Goal: Task Accomplishment & Management: Manage account settings

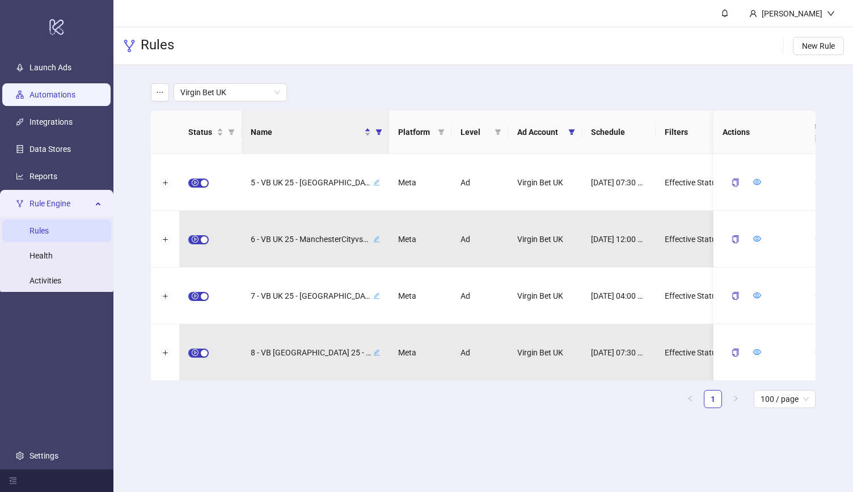
click at [66, 95] on link "Automations" at bounding box center [53, 94] width 46 height 9
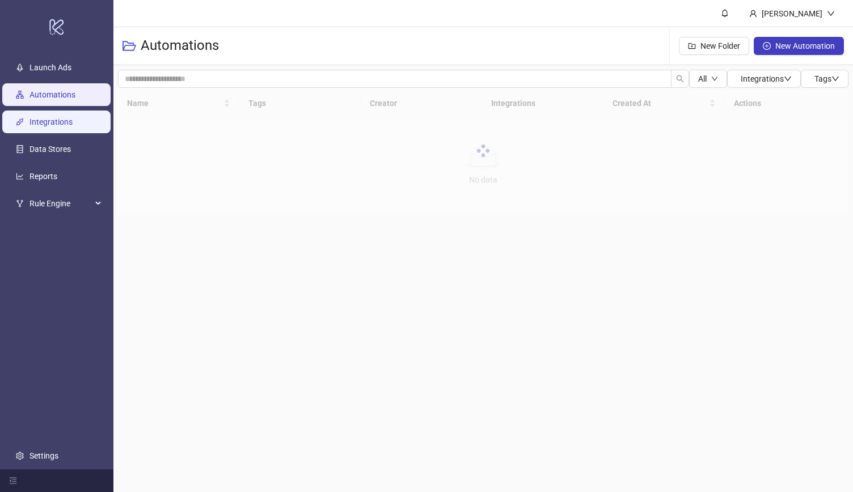
click at [69, 119] on link "Integrations" at bounding box center [51, 121] width 43 height 9
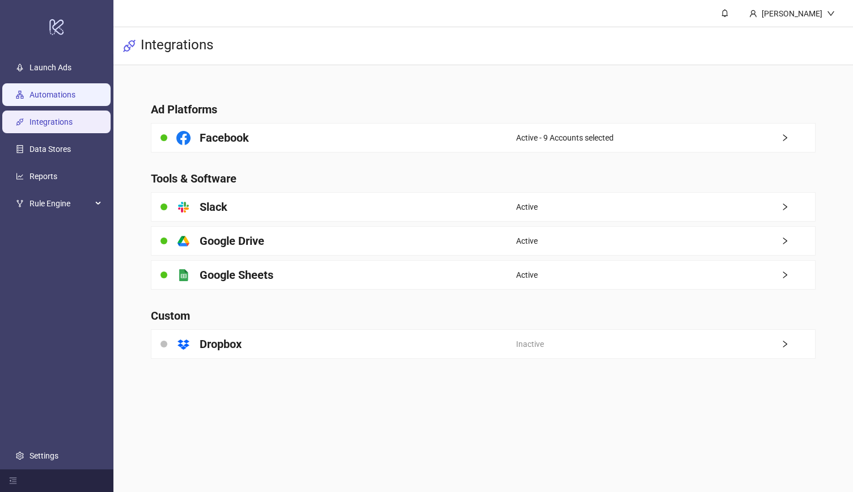
click at [57, 90] on link "Automations" at bounding box center [53, 94] width 46 height 9
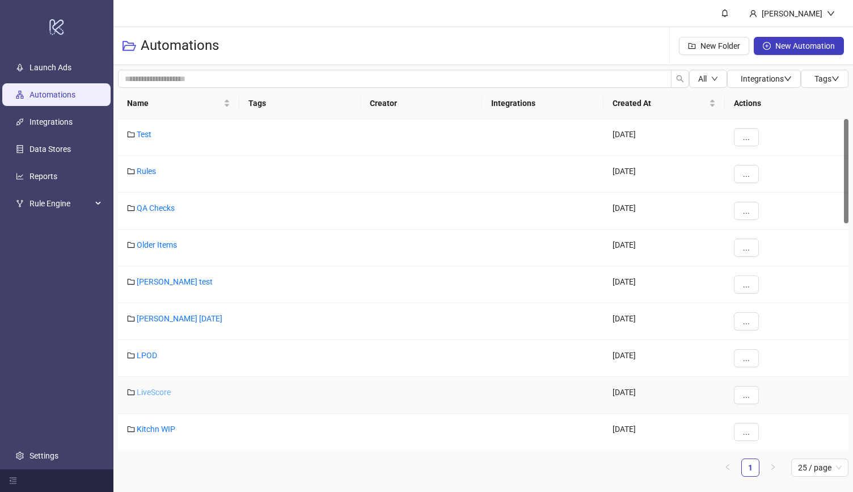
click at [150, 393] on link "LiveScore" at bounding box center [154, 392] width 34 height 9
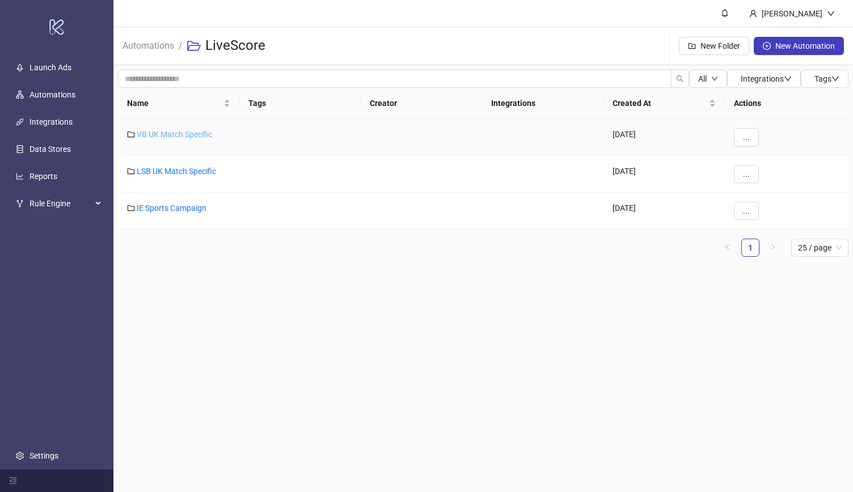
click at [189, 133] on link "VB UK Match Specific" at bounding box center [174, 134] width 75 height 9
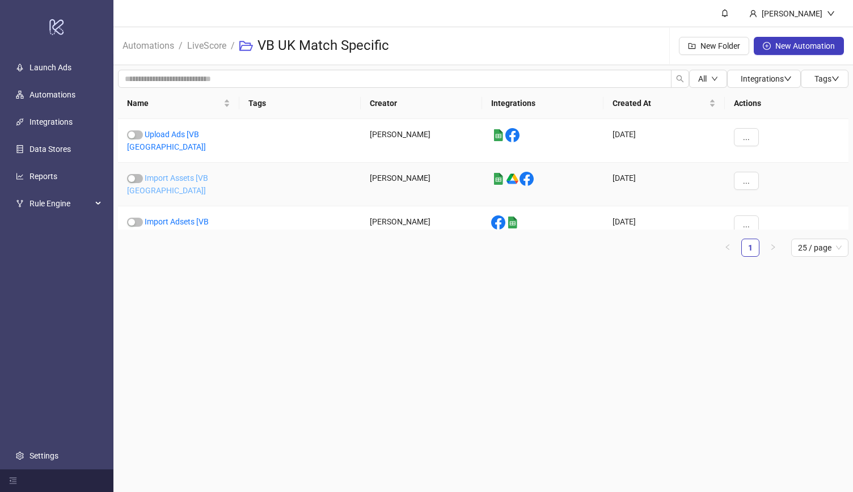
click at [203, 174] on link "Import Assets [VB [GEOGRAPHIC_DATA]]" at bounding box center [167, 185] width 81 height 22
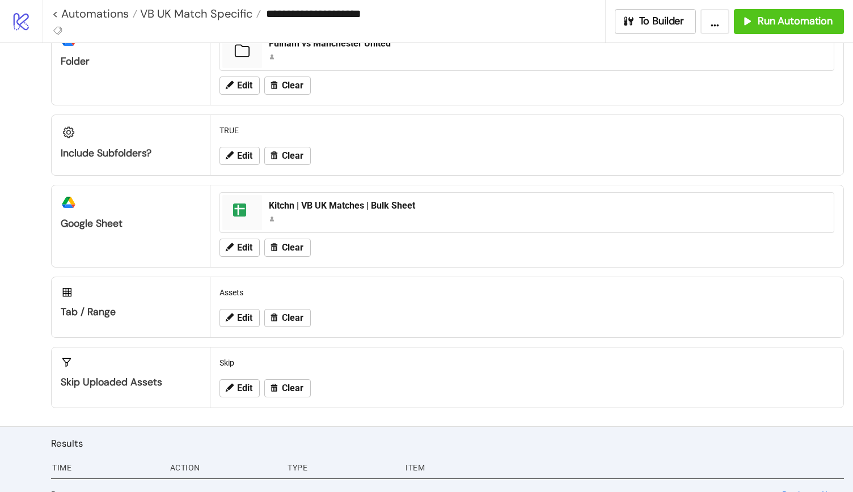
scroll to position [131, 0]
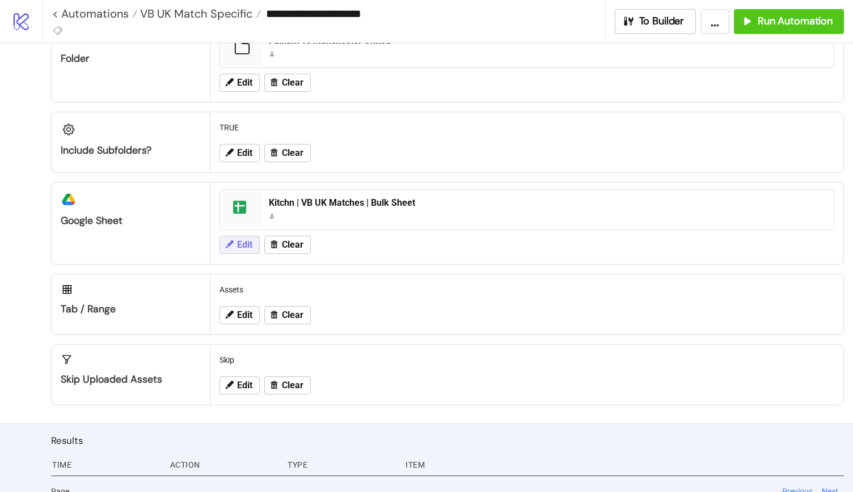
click at [250, 240] on span "Edit" at bounding box center [244, 245] width 15 height 10
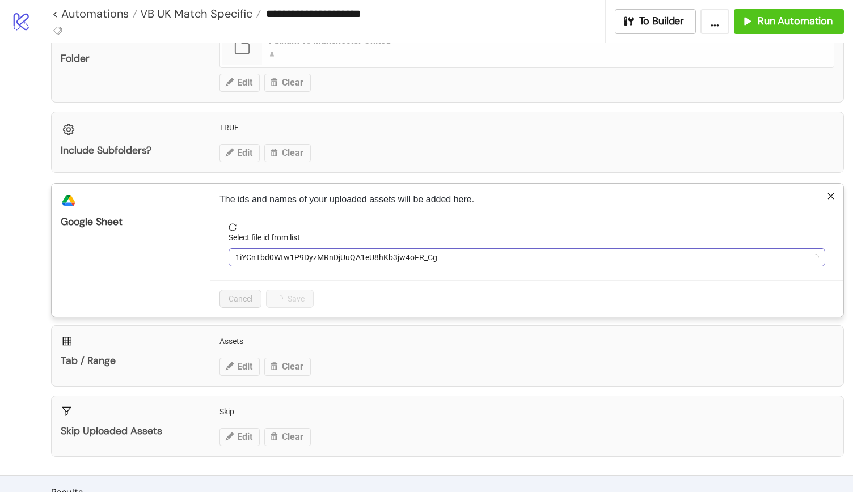
click at [329, 256] on span "1iYCnTbd0Wtw1P9DyzMRnDjUuQA1eU8hKb3jw4oFR_Cg" at bounding box center [526, 257] width 583 height 17
click at [342, 252] on span "Kitchn | VB UK Matches | Bulk Sheet" at bounding box center [526, 257] width 583 height 17
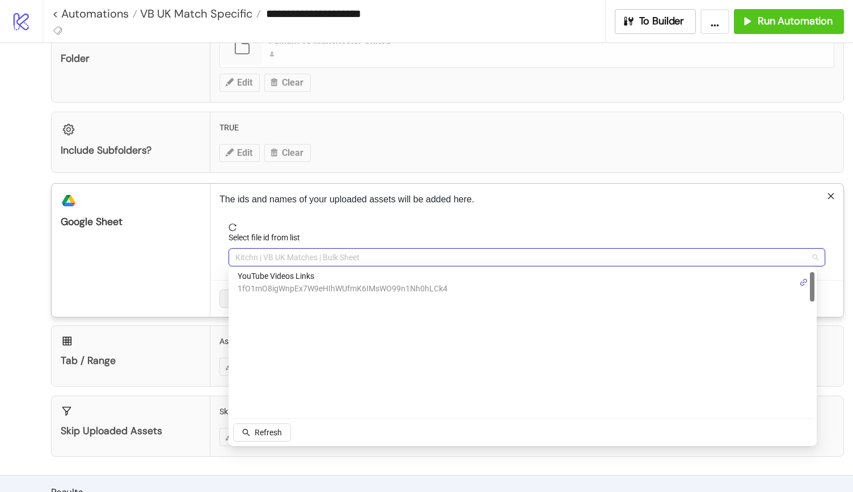
scroll to position [0, 0]
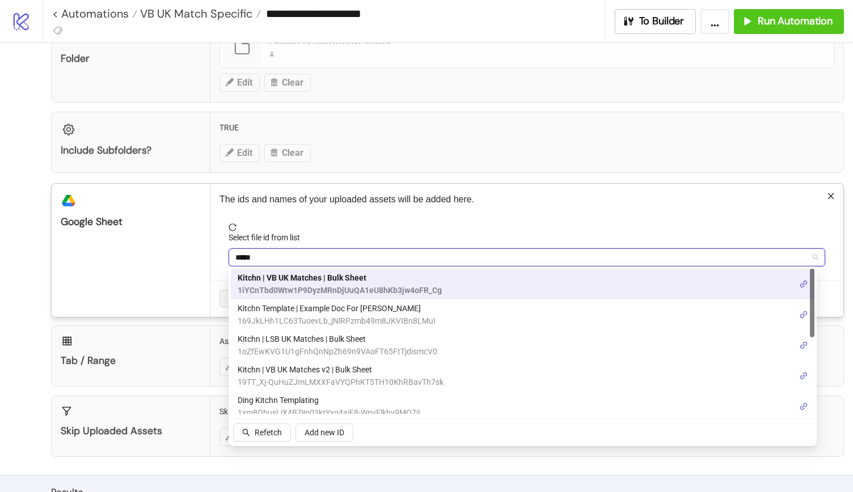
type input "******"
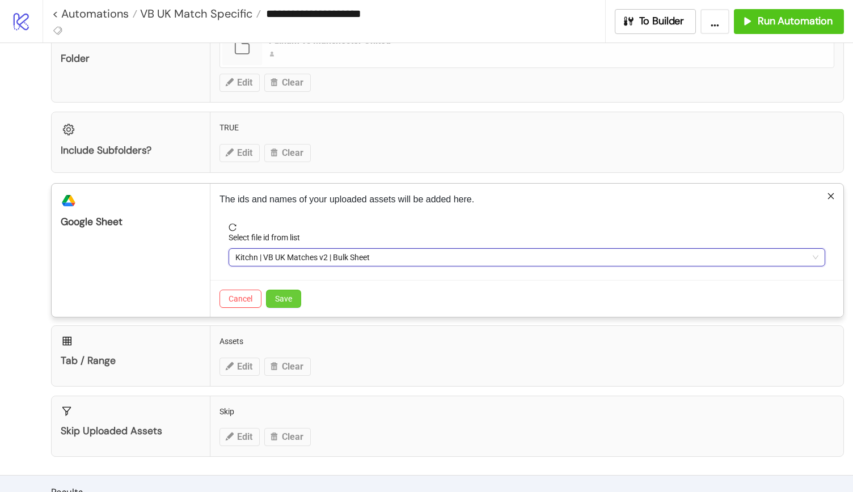
click at [279, 296] on span "Save" at bounding box center [283, 298] width 17 height 9
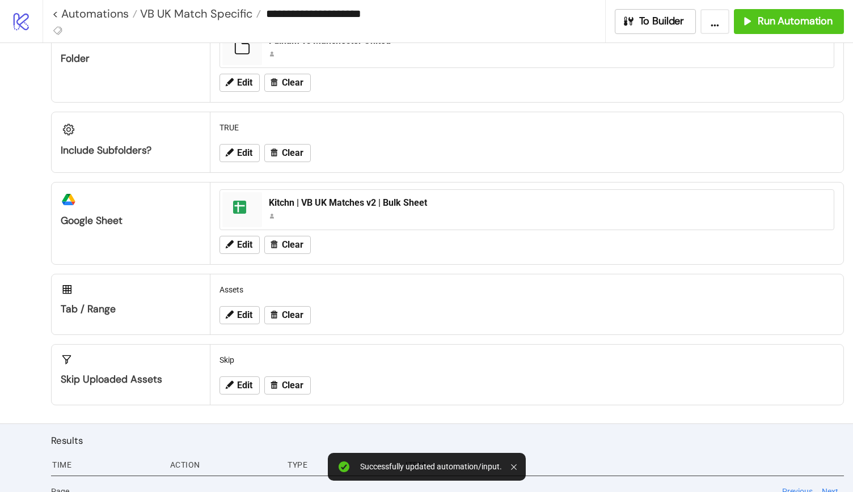
click at [709, 26] on button "..." at bounding box center [715, 21] width 29 height 25
click at [0, 171] on div "Configuration Ad Accounts Virgin Bet UK Edit Clear platform/google_drive Folder…" at bounding box center [426, 168] width 853 height 512
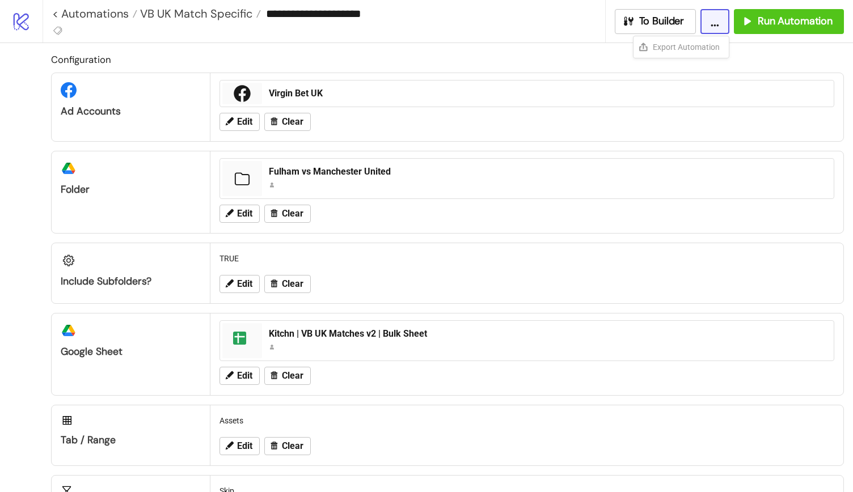
click at [29, 24] on icon "logo/logo-mobile" at bounding box center [21, 21] width 20 height 20
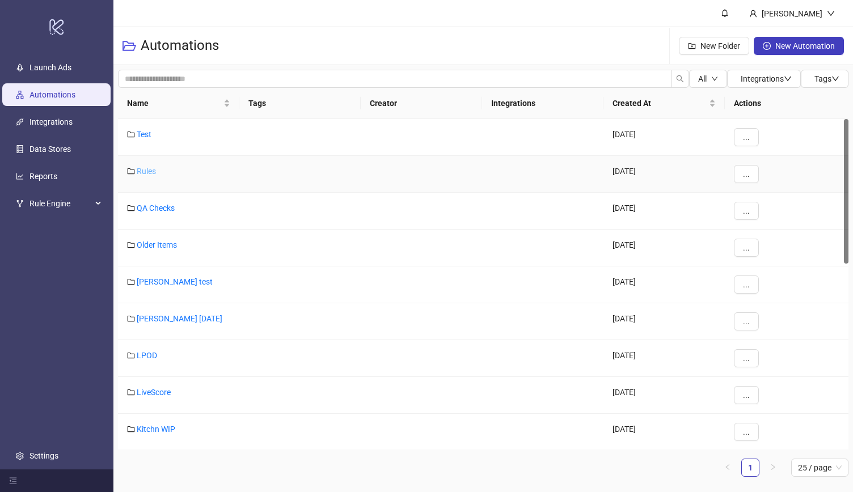
click at [148, 171] on link "Rules" at bounding box center [146, 171] width 19 height 9
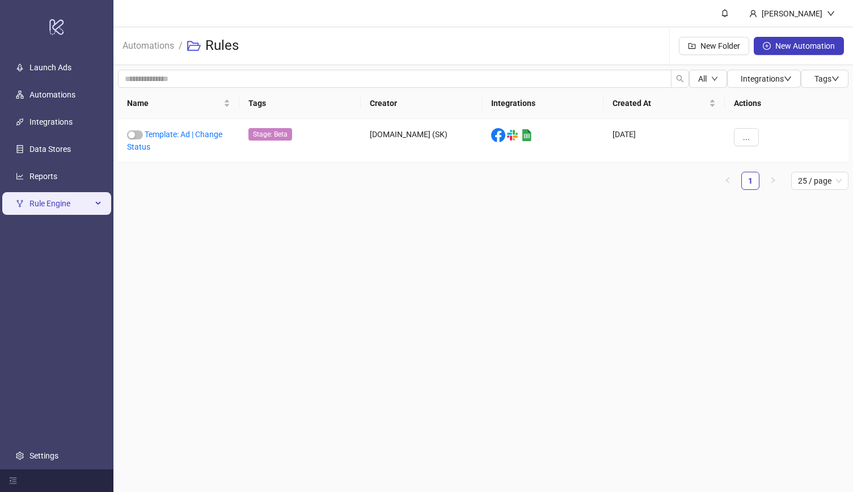
click at [67, 203] on span "Rule Engine" at bounding box center [61, 203] width 62 height 23
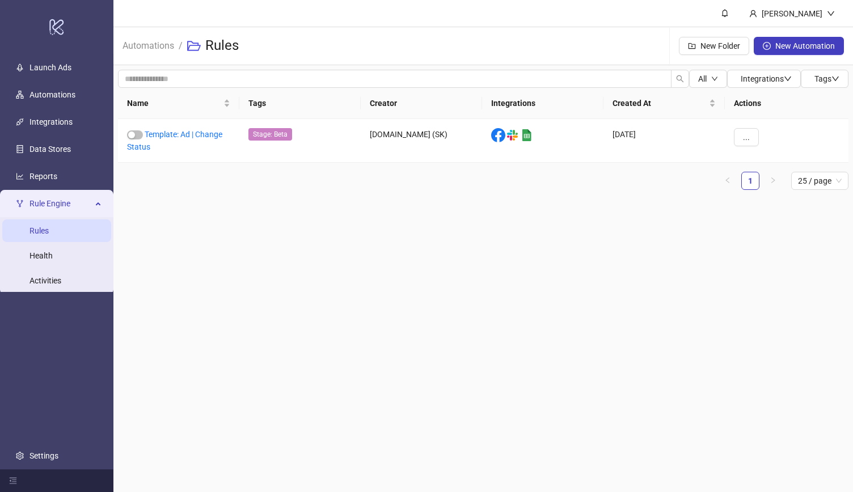
click at [49, 230] on link "Rules" at bounding box center [39, 230] width 19 height 9
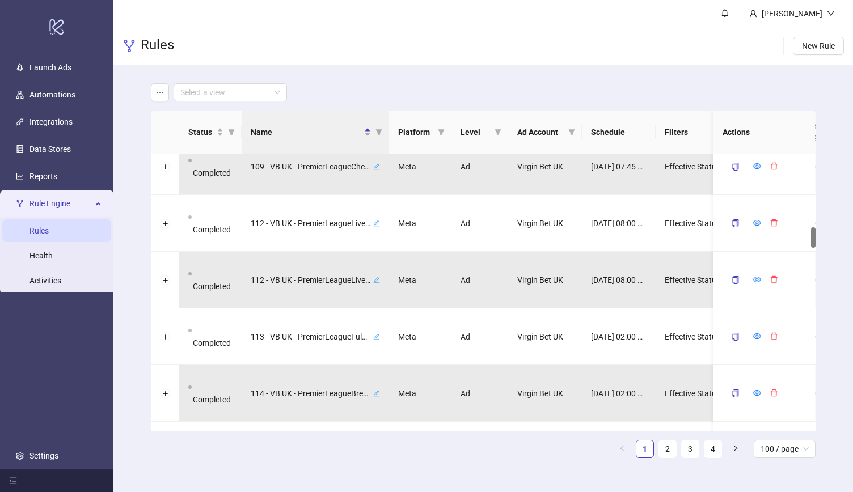
scroll to position [983, 0]
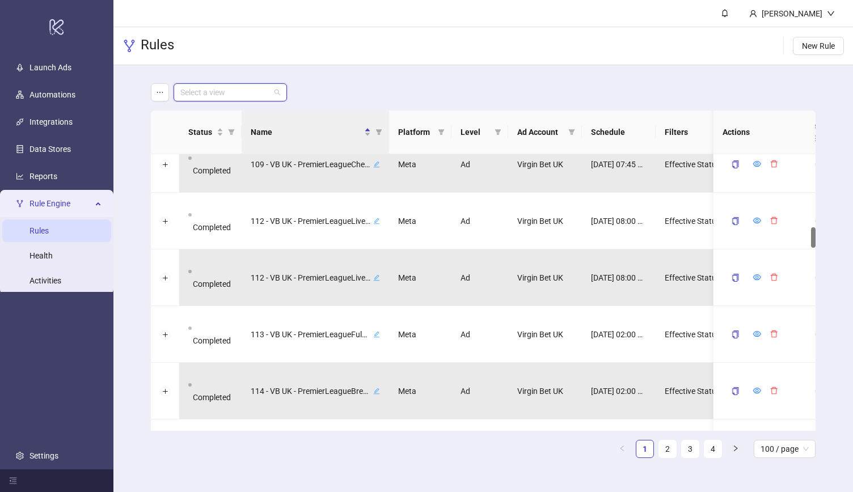
click at [262, 96] on input "search" at bounding box center [225, 92] width 90 height 17
click at [262, 149] on div "Virgin Bet UK" at bounding box center [230, 151] width 95 height 12
click at [360, 87] on div "Virgin Bet UK" at bounding box center [483, 92] width 665 height 18
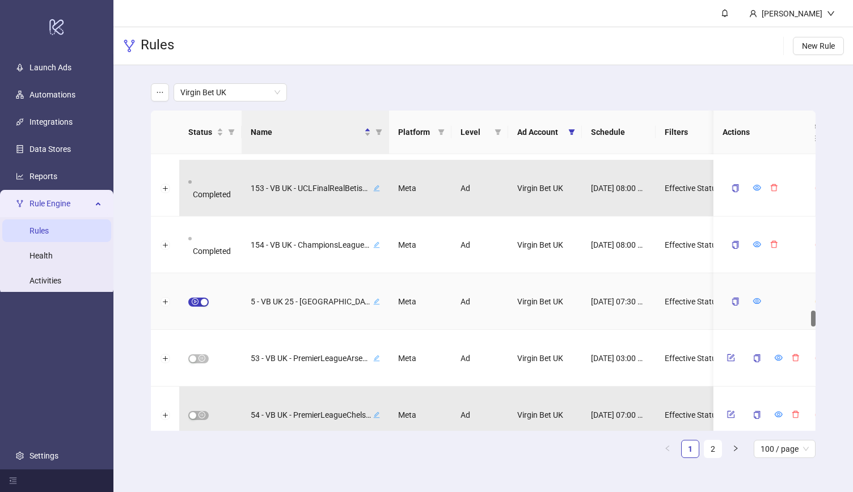
scroll to position [2694, 0]
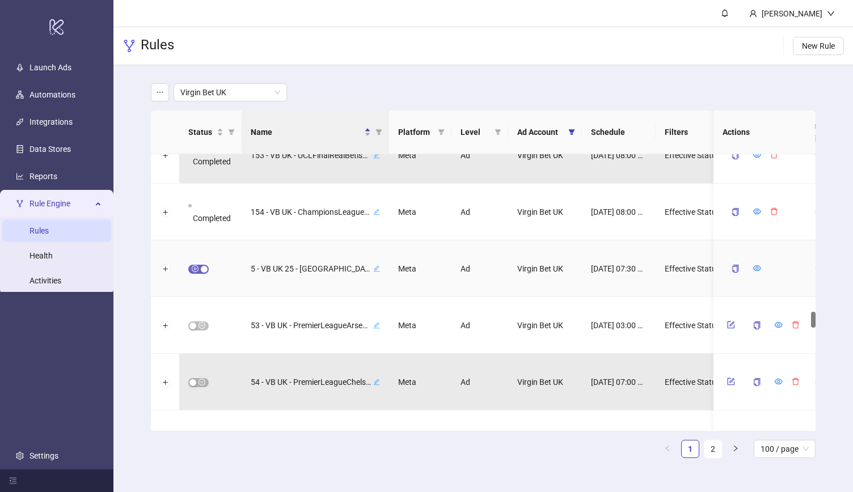
click at [201, 270] on div "button" at bounding box center [204, 269] width 7 height 7
click at [729, 267] on icon "form" at bounding box center [731, 268] width 8 height 8
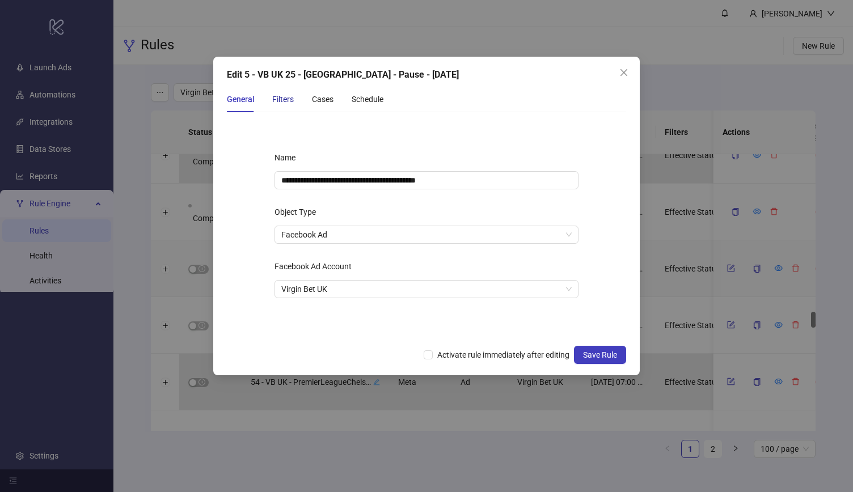
click at [279, 103] on div "Filters" at bounding box center [283, 99] width 22 height 12
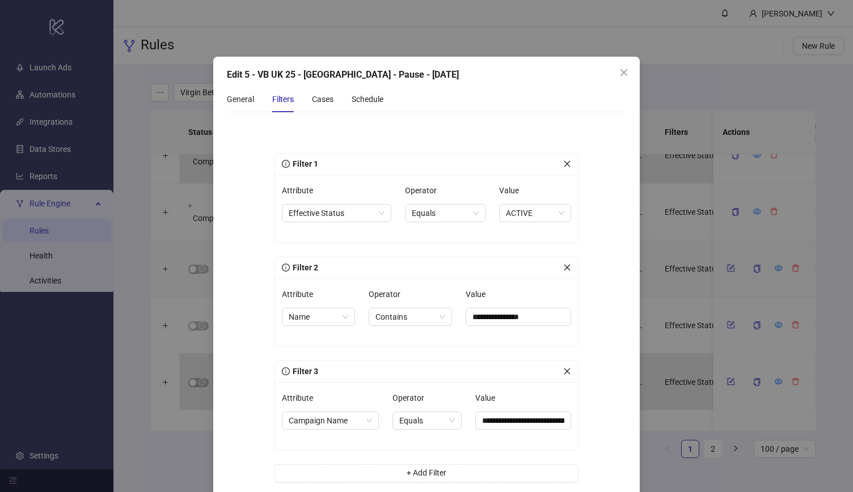
scroll to position [79, 0]
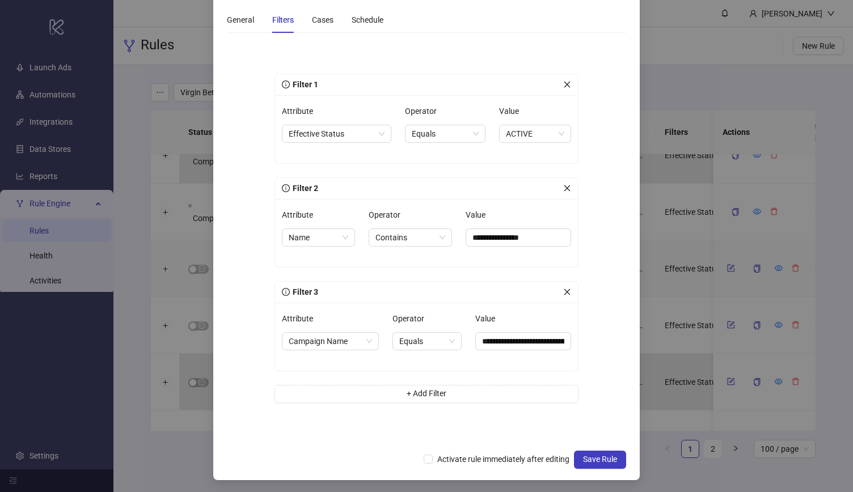
click at [503, 325] on div "Value" at bounding box center [523, 321] width 96 height 23
click at [515, 338] on input "**********" at bounding box center [523, 341] width 96 height 18
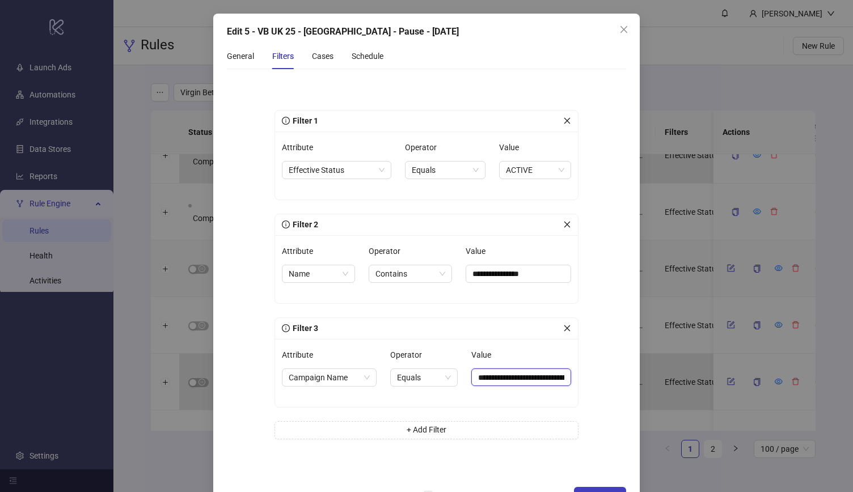
scroll to position [8, 0]
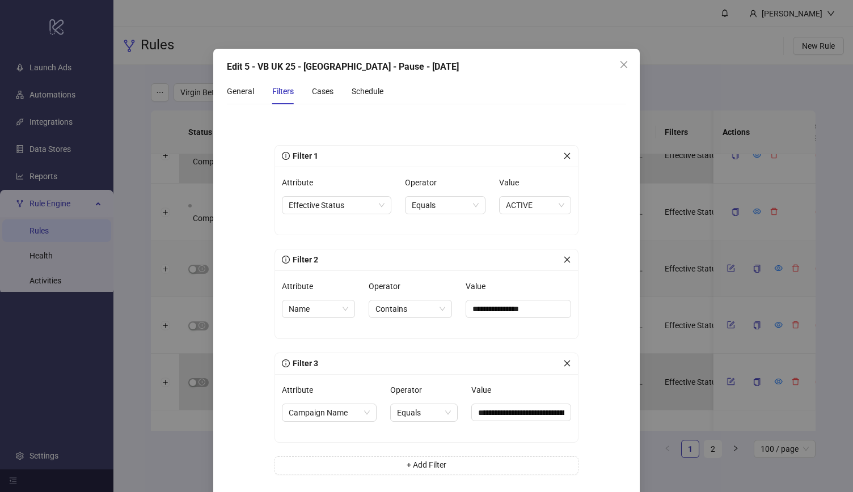
click at [563, 362] on icon "close" at bounding box center [567, 364] width 8 height 8
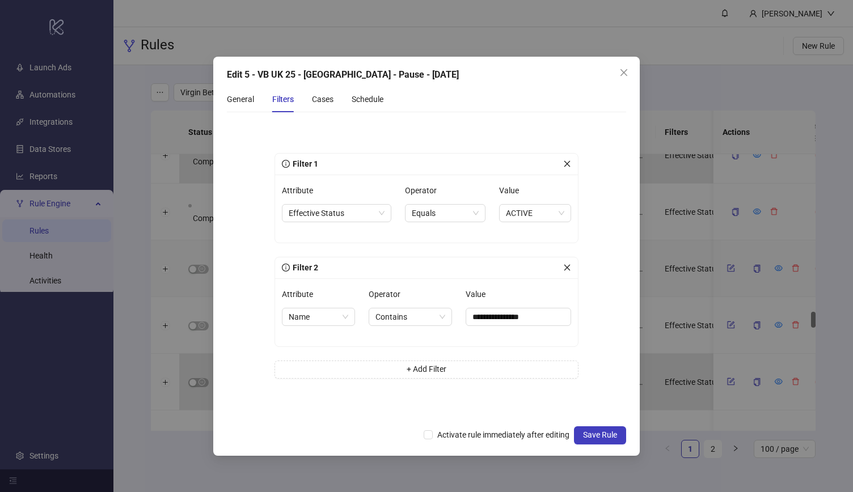
scroll to position [0, 0]
click at [492, 320] on input "**********" at bounding box center [519, 317] width 106 height 18
paste input "**********"
type input "**********"
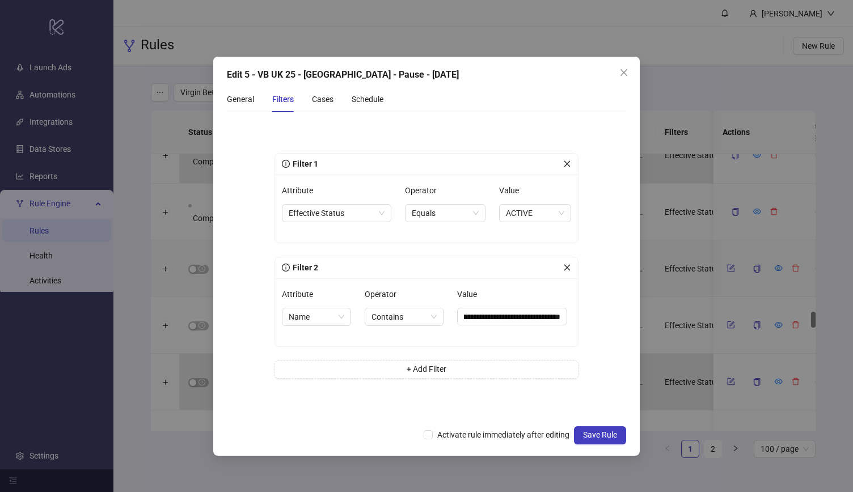
click at [609, 321] on form "**********" at bounding box center [426, 270] width 399 height 298
click at [612, 437] on span "Save Rule" at bounding box center [600, 435] width 34 height 9
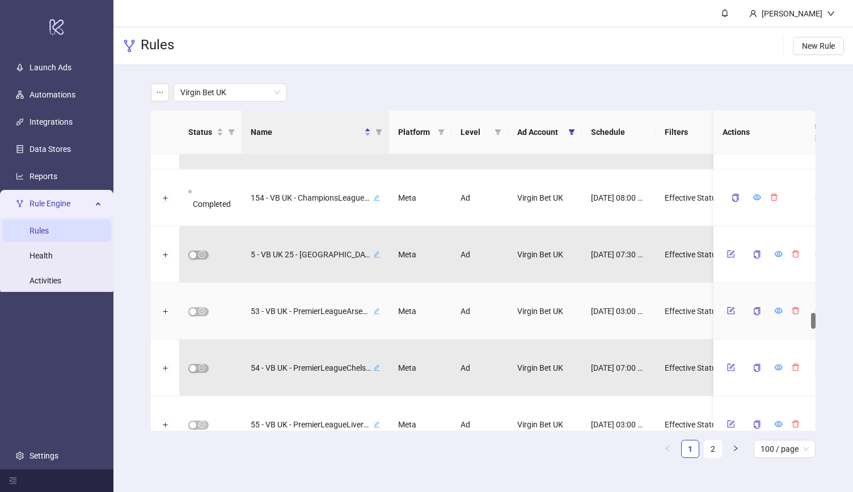
scroll to position [2707, 0]
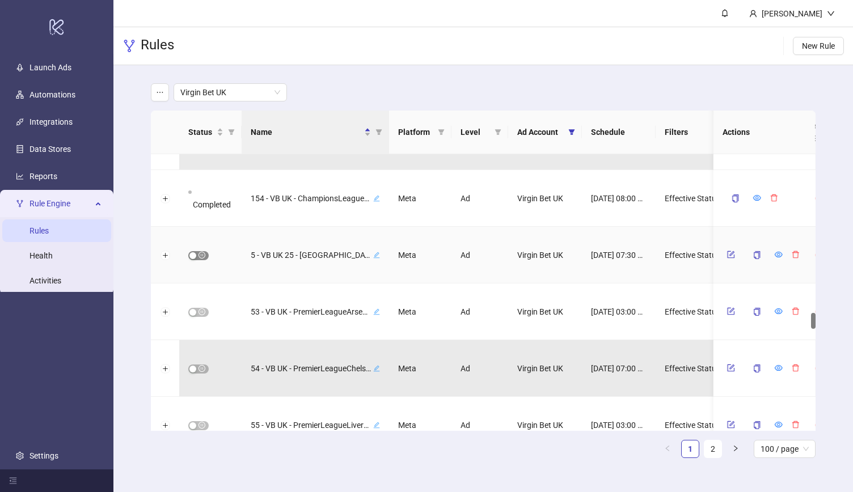
click at [200, 256] on span "button" at bounding box center [198, 255] width 20 height 9
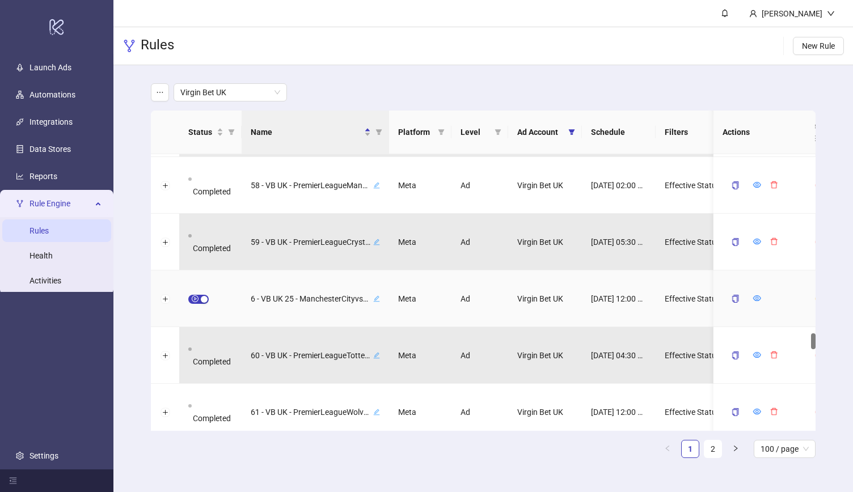
scroll to position [3063, 0]
click at [202, 300] on div "button" at bounding box center [204, 297] width 7 height 7
click at [729, 298] on icon "form" at bounding box center [731, 297] width 8 height 8
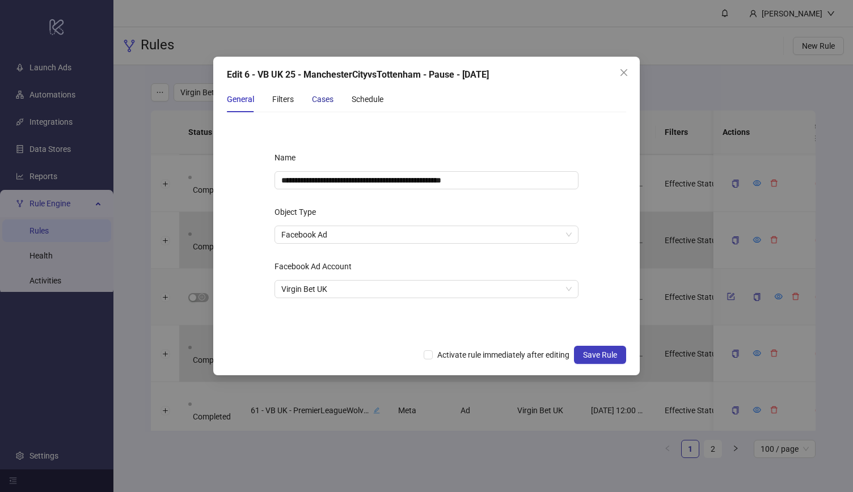
click at [329, 102] on div "Cases" at bounding box center [323, 99] width 22 height 12
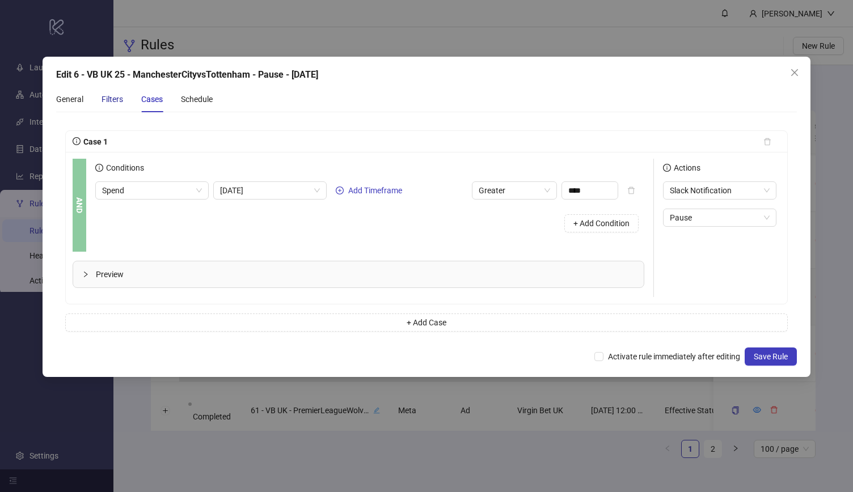
click at [109, 99] on div "Filters" at bounding box center [113, 99] width 22 height 12
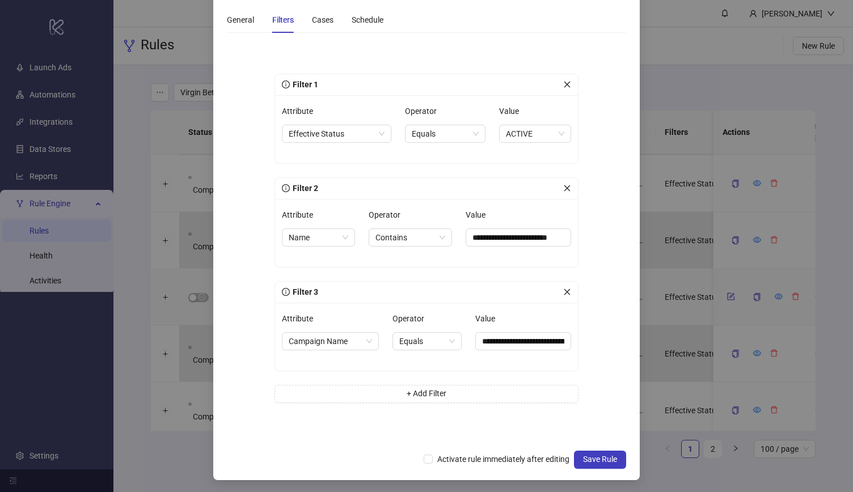
scroll to position [79, 0]
click at [563, 289] on icon "close" at bounding box center [567, 292] width 8 height 8
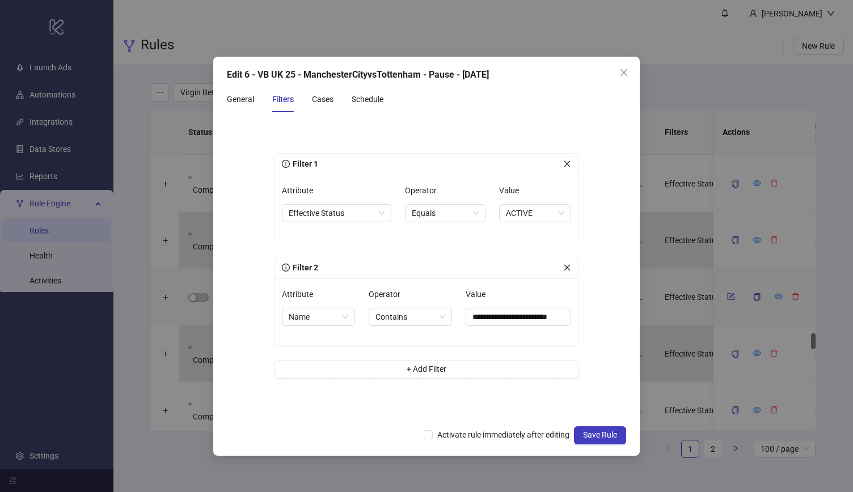
scroll to position [0, 0]
click at [508, 316] on input "**********" at bounding box center [519, 317] width 106 height 18
paste input "**********"
type input "**********"
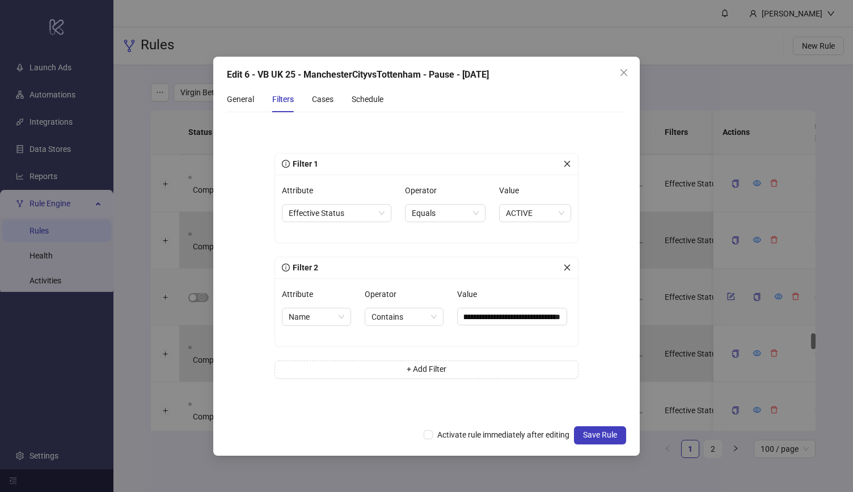
click at [598, 318] on form "**********" at bounding box center [426, 270] width 399 height 298
click at [610, 438] on span "Save Rule" at bounding box center [600, 435] width 34 height 9
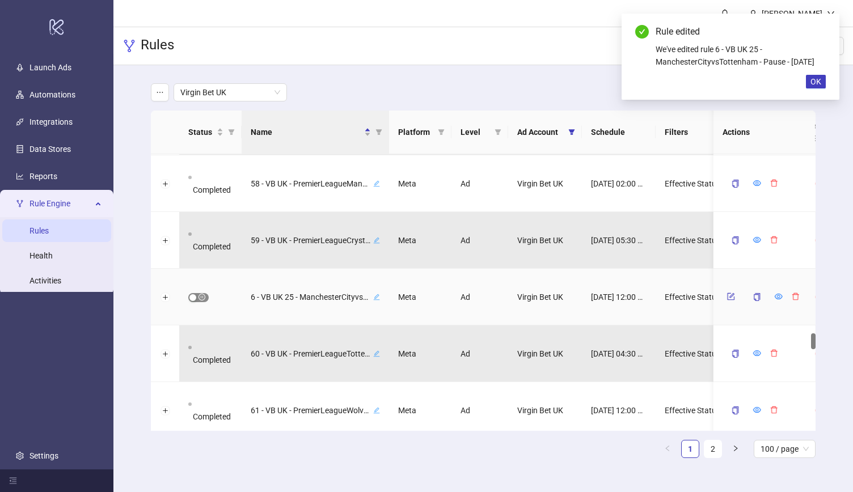
click at [199, 300] on span "button" at bounding box center [198, 297] width 20 height 9
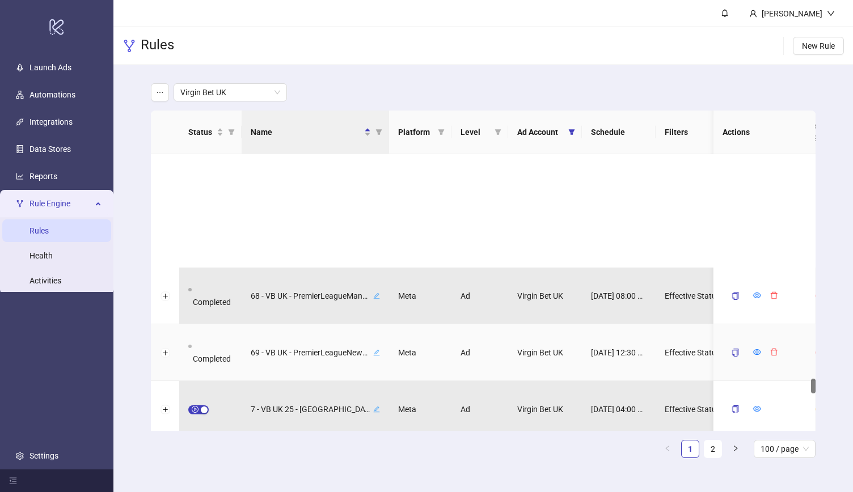
scroll to position [4185, 0]
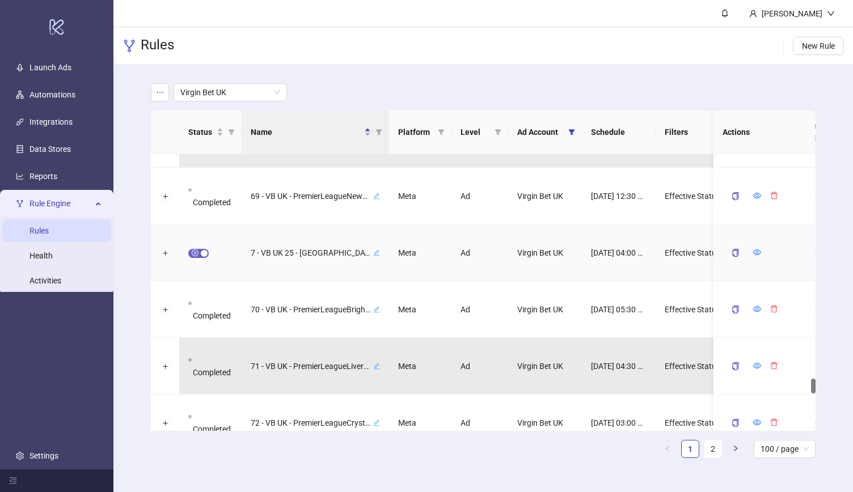
click at [203, 252] on div "button" at bounding box center [204, 253] width 7 height 7
click at [728, 254] on icon "form" at bounding box center [731, 252] width 7 height 7
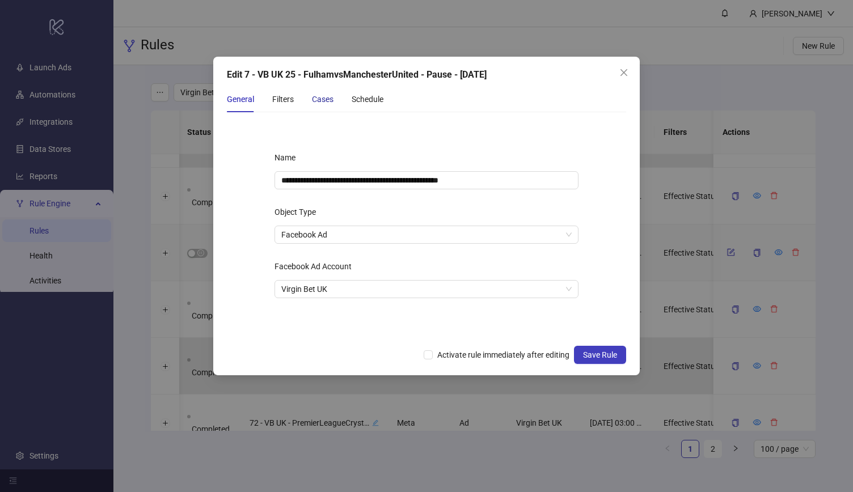
click at [321, 97] on div "Cases" at bounding box center [323, 99] width 22 height 12
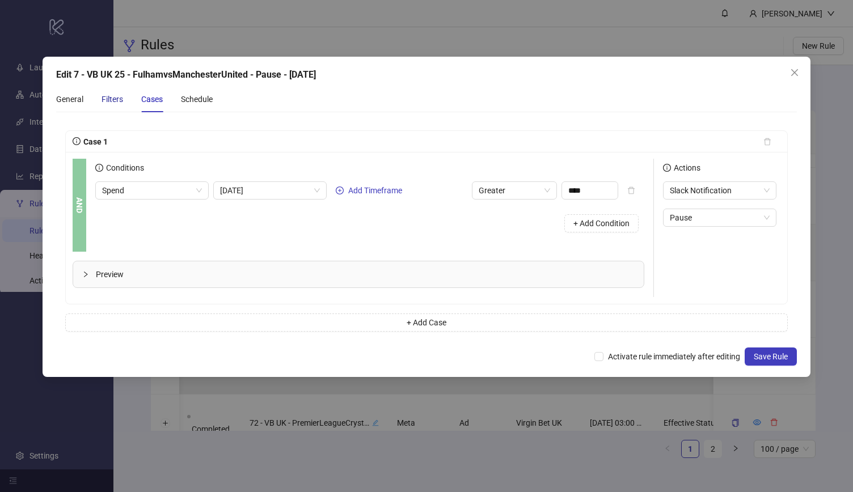
click at [115, 101] on div "Filters" at bounding box center [113, 99] width 22 height 12
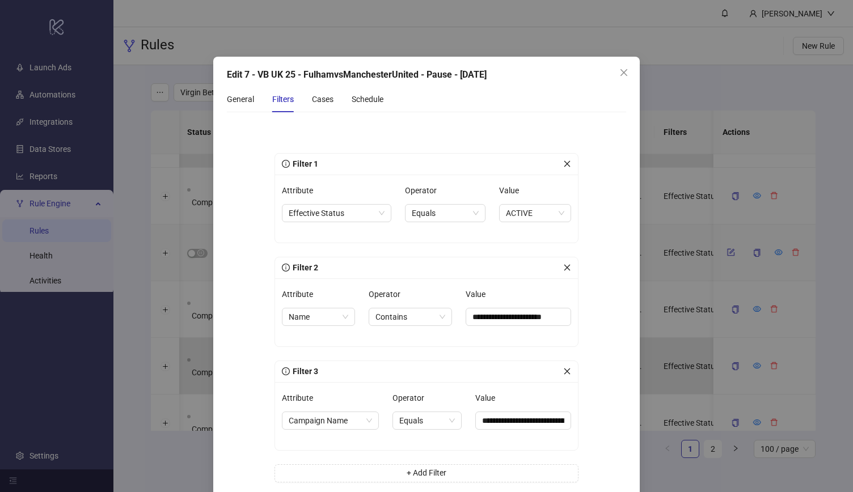
scroll to position [79, 0]
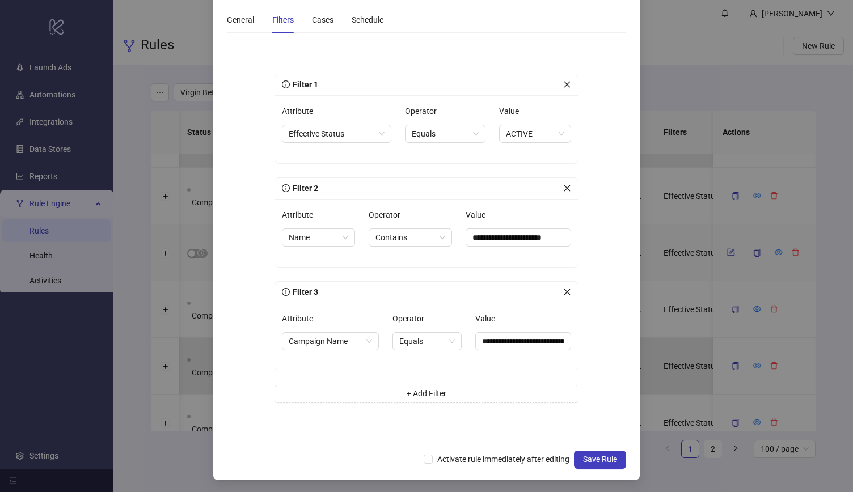
click at [563, 290] on icon "close" at bounding box center [567, 292] width 8 height 8
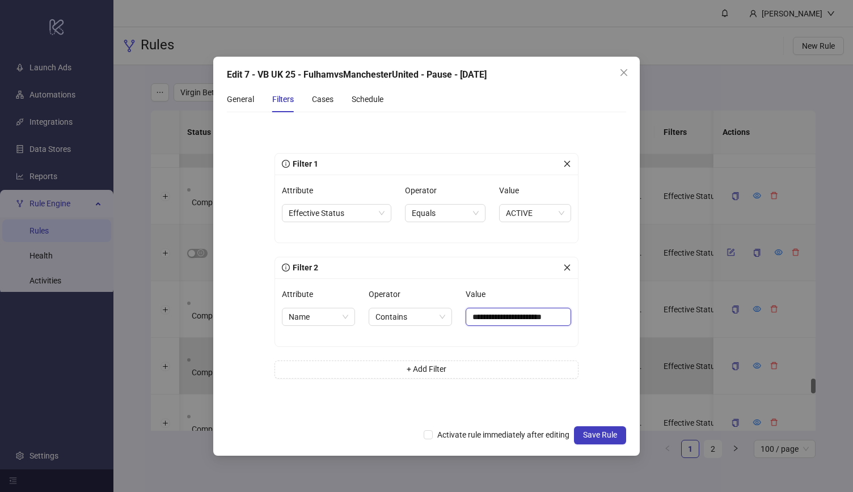
click at [512, 318] on input "**********" at bounding box center [519, 317] width 106 height 18
paste input "**********"
type input "**********"
click at [602, 326] on form "**********" at bounding box center [426, 270] width 399 height 298
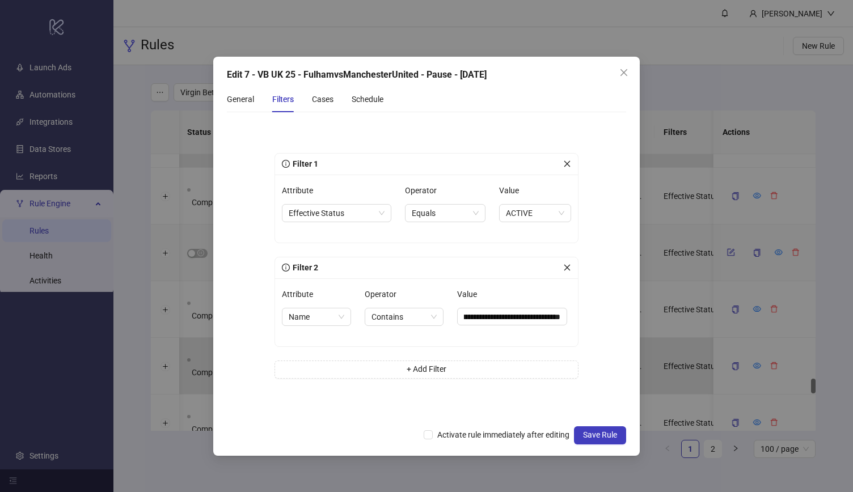
scroll to position [0, 0]
click at [612, 436] on span "Save Rule" at bounding box center [600, 435] width 34 height 9
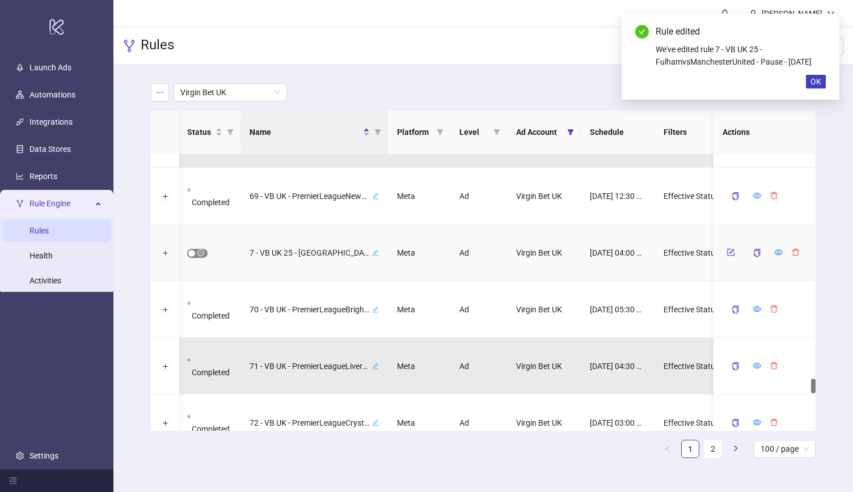
click at [197, 252] on span "button" at bounding box center [197, 253] width 20 height 9
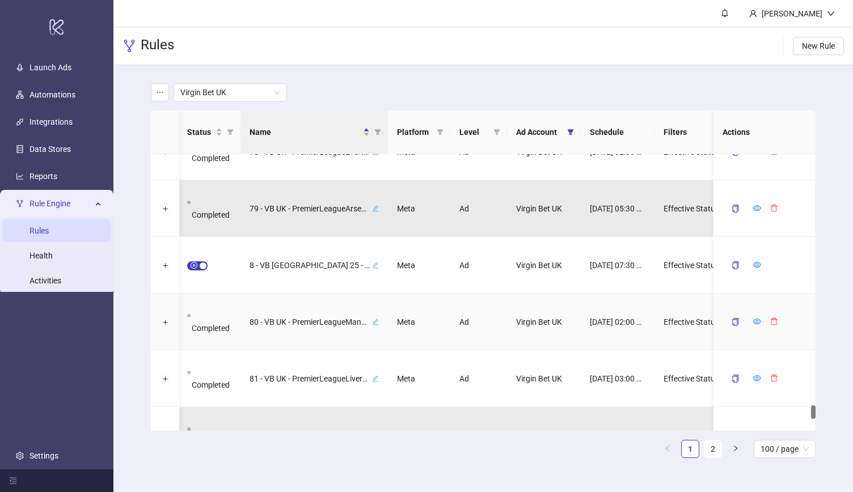
scroll to position [5029, 0]
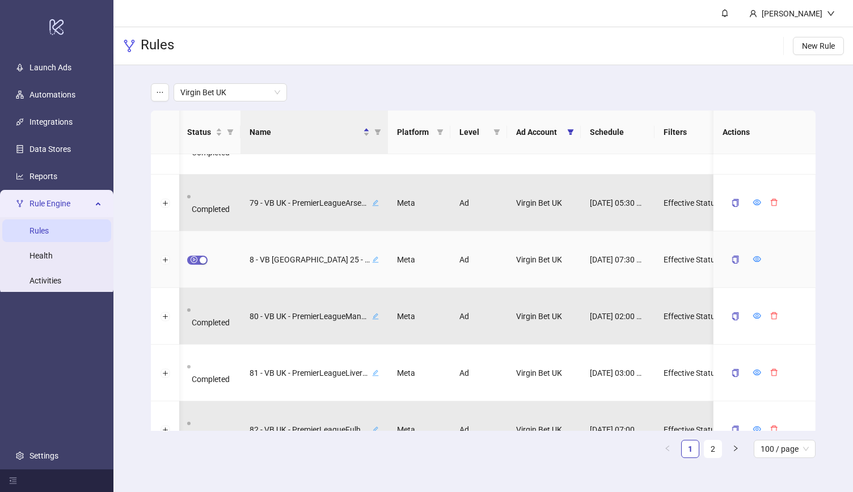
click at [197, 260] on span "button" at bounding box center [197, 260] width 20 height 9
click at [730, 261] on icon "form" at bounding box center [731, 259] width 8 height 8
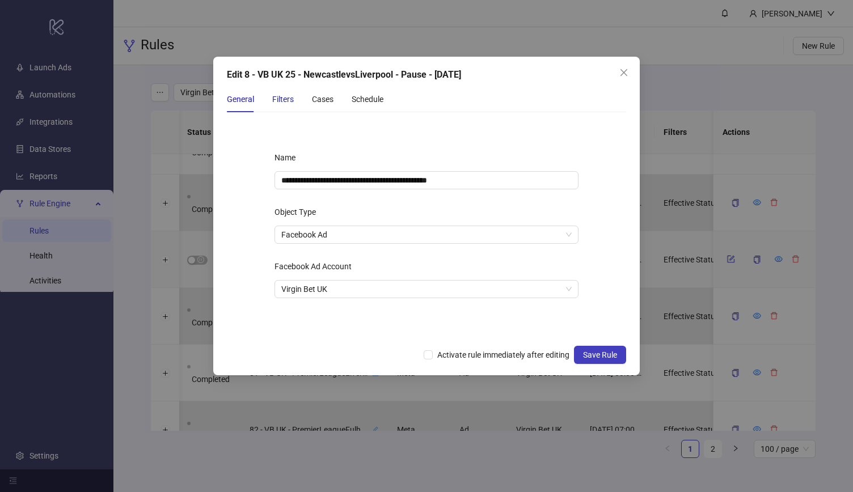
click at [275, 98] on div "Filters" at bounding box center [283, 99] width 22 height 12
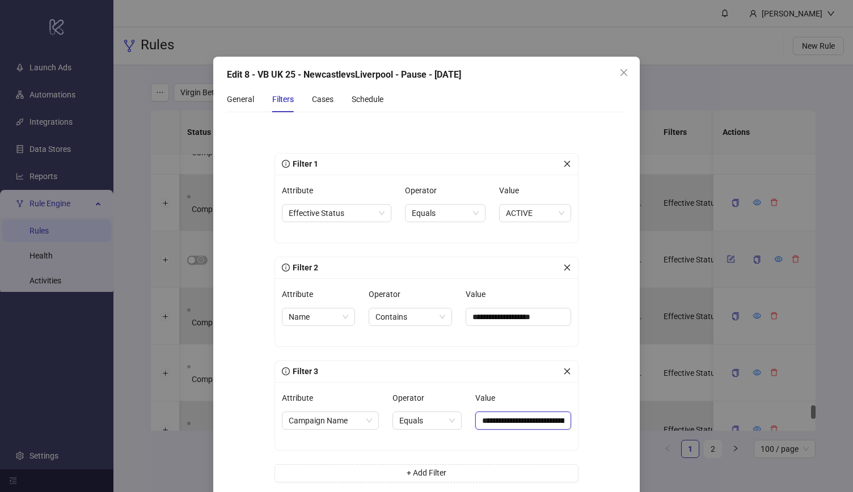
click at [532, 426] on input "**********" at bounding box center [523, 421] width 96 height 18
paste input "**********"
type input "**********"
click at [600, 415] on form "**********" at bounding box center [426, 322] width 399 height 402
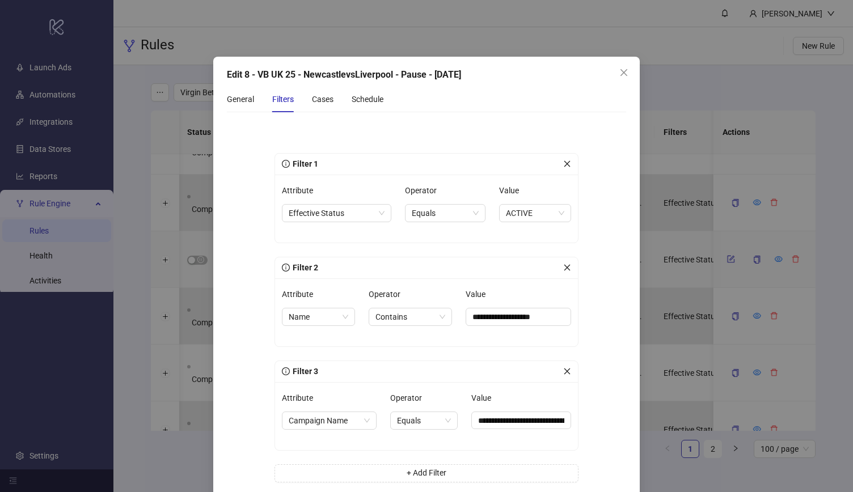
scroll to position [79, 0]
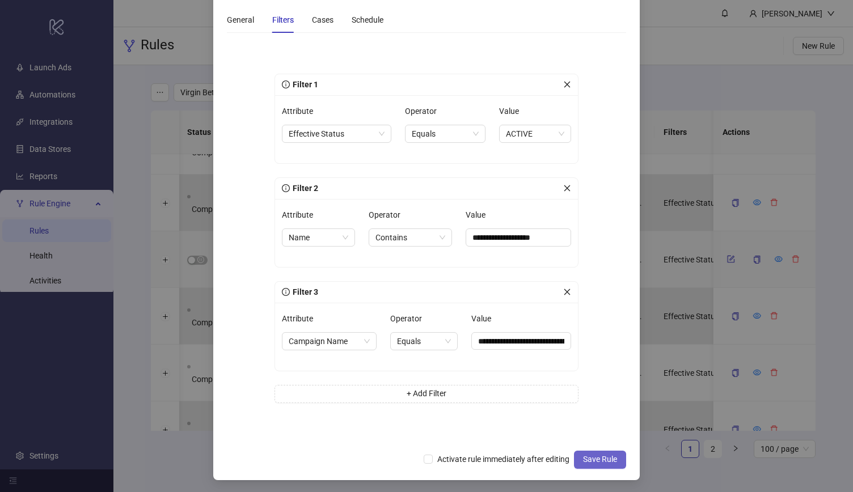
click at [599, 460] on span "Save Rule" at bounding box center [600, 459] width 34 height 9
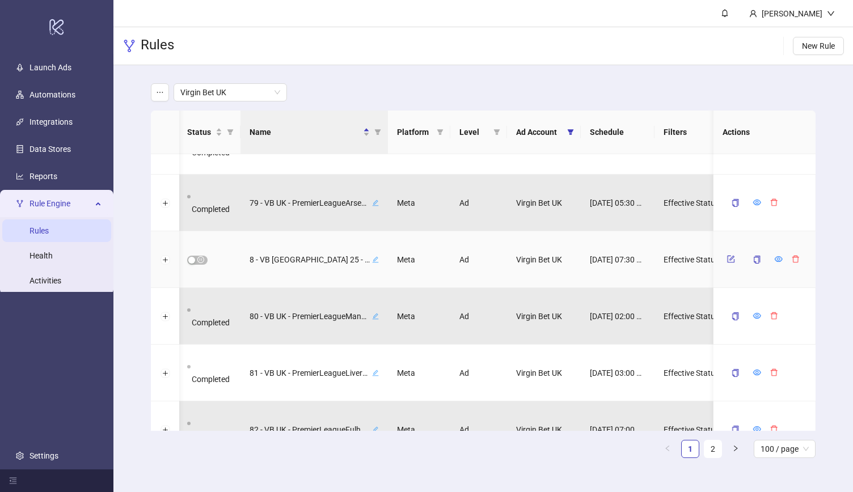
scroll to position [23, 0]
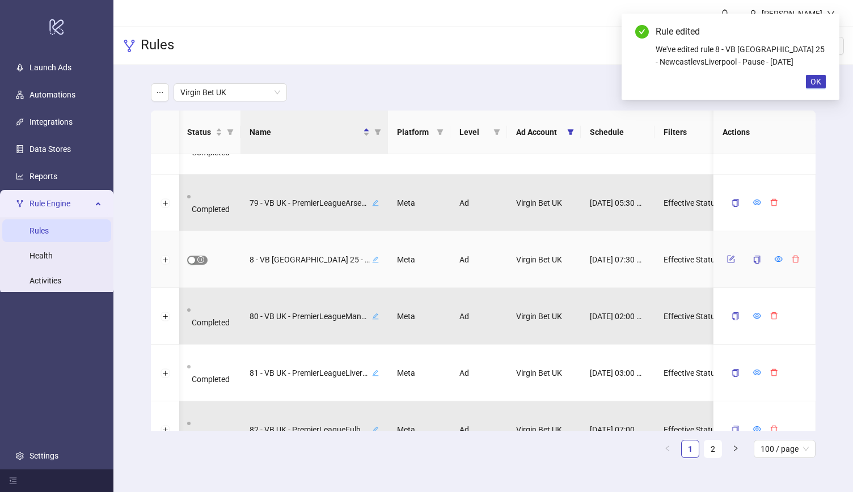
click at [200, 262] on span "button" at bounding box center [197, 260] width 20 height 9
click at [818, 86] on button "OK" at bounding box center [816, 82] width 20 height 14
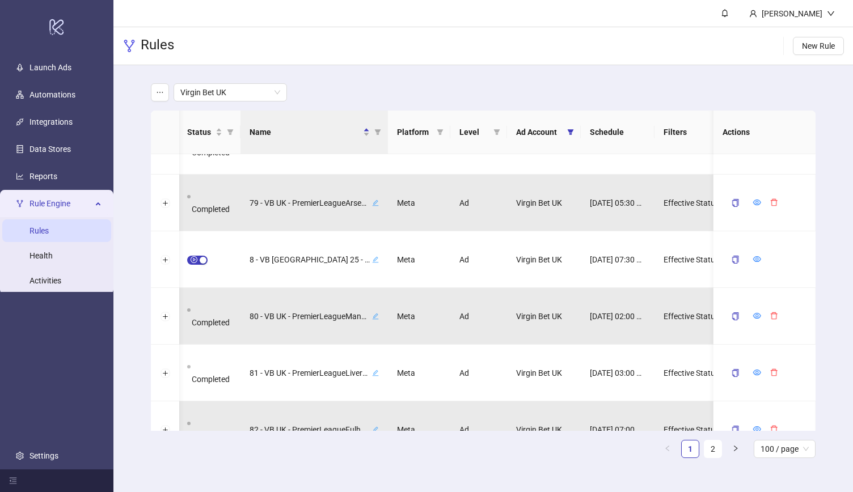
click at [371, 77] on main "Virgin Bet UK Status Name Platform Level Ad Account Schedule Filters Is Evaluat…" at bounding box center [483, 275] width 683 height 420
click at [352, 89] on div "Virgin Bet UK" at bounding box center [483, 92] width 665 height 18
click at [130, 86] on div "Virgin Bet UK Status Name Platform Level Ad Account Schedule Filters Is Evaluat…" at bounding box center [483, 275] width 740 height 420
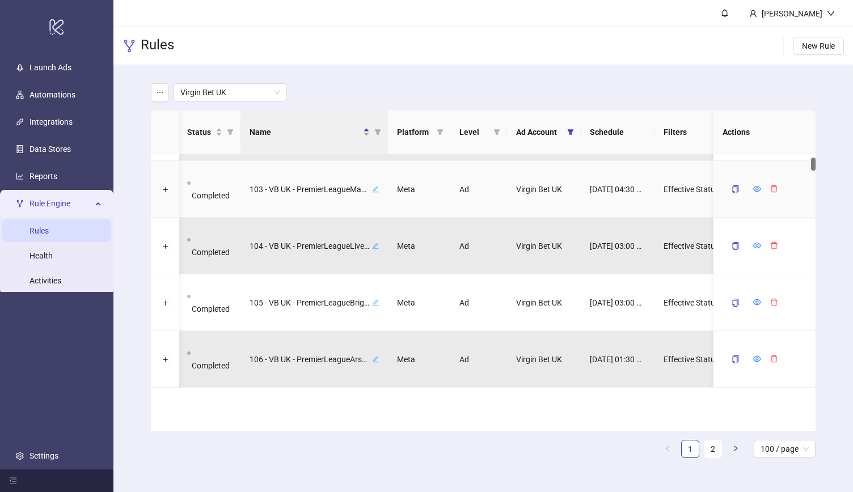
scroll to position [0, 0]
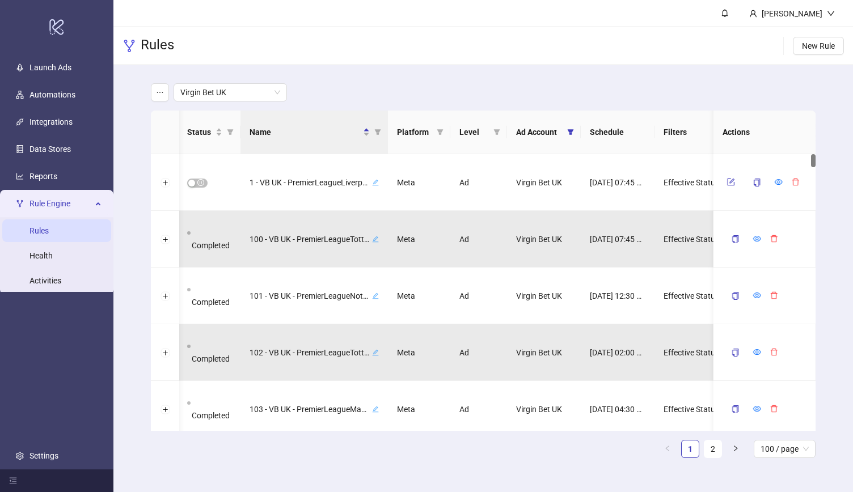
click at [625, 77] on main "Virgin Bet UK Status Name Platform Level Ad Account Schedule Filters Is Evaluat…" at bounding box center [483, 275] width 683 height 420
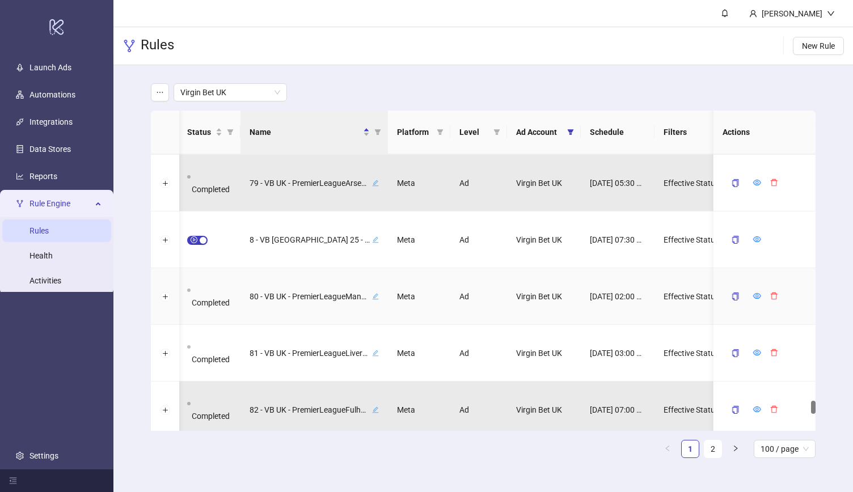
scroll to position [5051, 0]
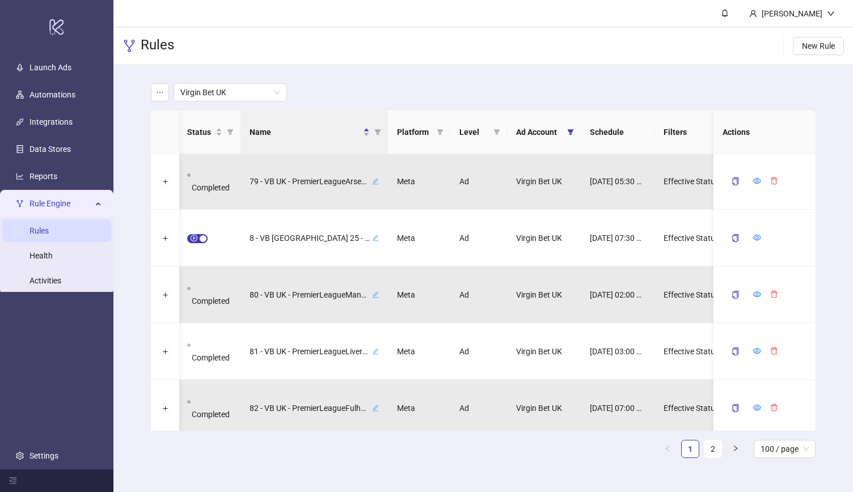
click at [256, 11] on header "[PERSON_NAME]" at bounding box center [483, 13] width 740 height 27
click at [300, 44] on div "Rules New Rule" at bounding box center [483, 46] width 740 height 38
click at [133, 106] on div "Virgin Bet UK Status Name Platform Level Ad Account Schedule Filters Is Evaluat…" at bounding box center [483, 275] width 740 height 420
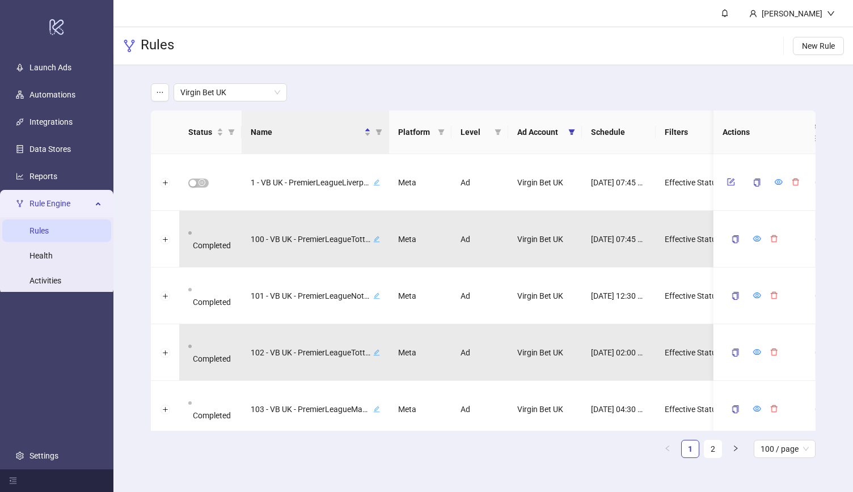
click at [244, 68] on main "Virgin Bet UK Status Name Platform Level Ad Account Schedule Filters Is Evaluat…" at bounding box center [483, 275] width 683 height 420
